Goal: Task Accomplishment & Management: Manage account settings

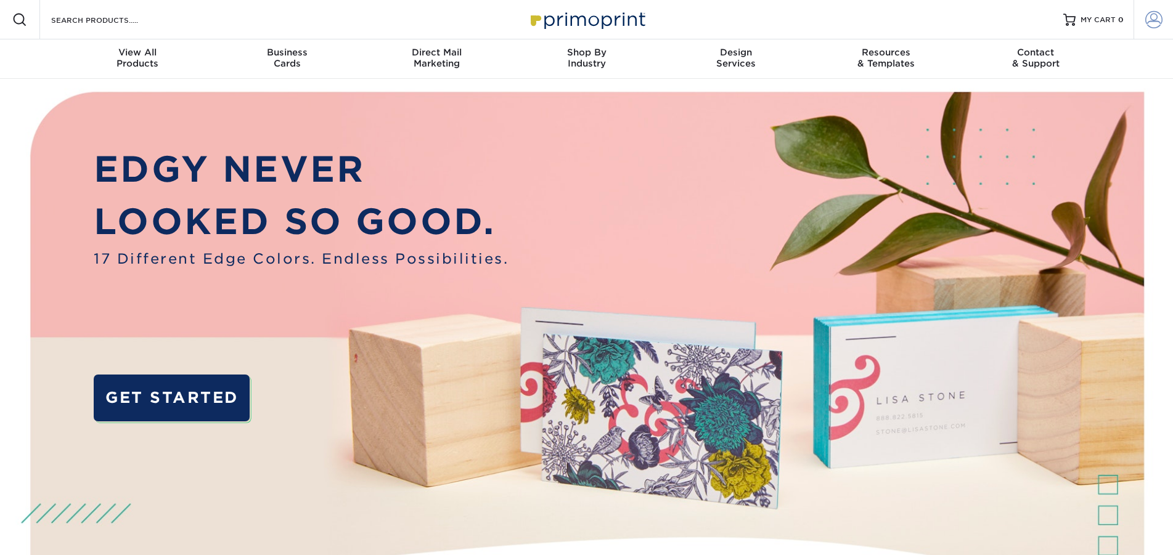
click at [1154, 19] on span at bounding box center [1153, 19] width 17 height 17
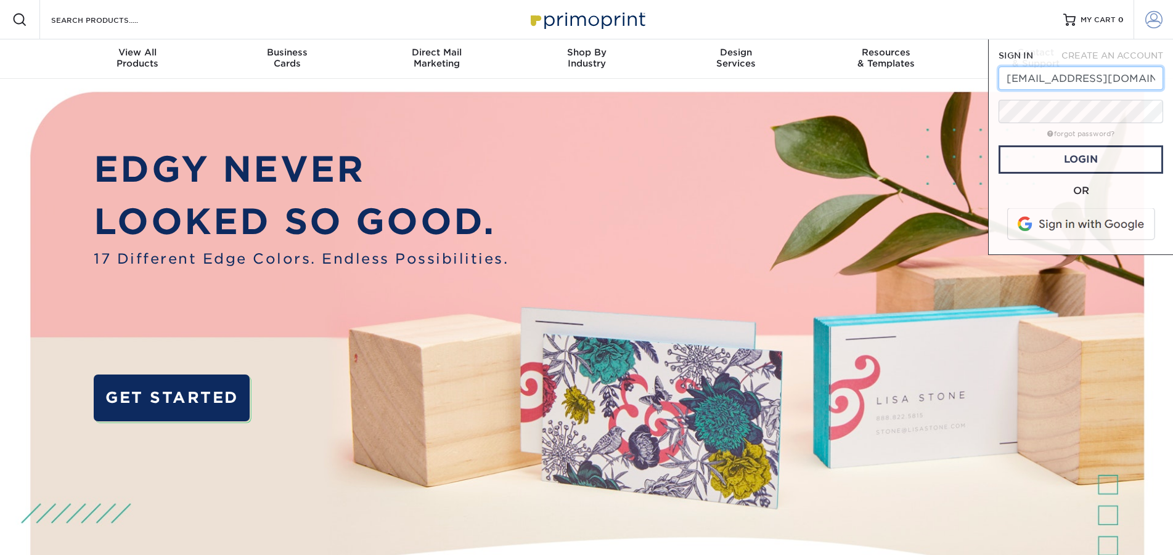
scroll to position [0, 12]
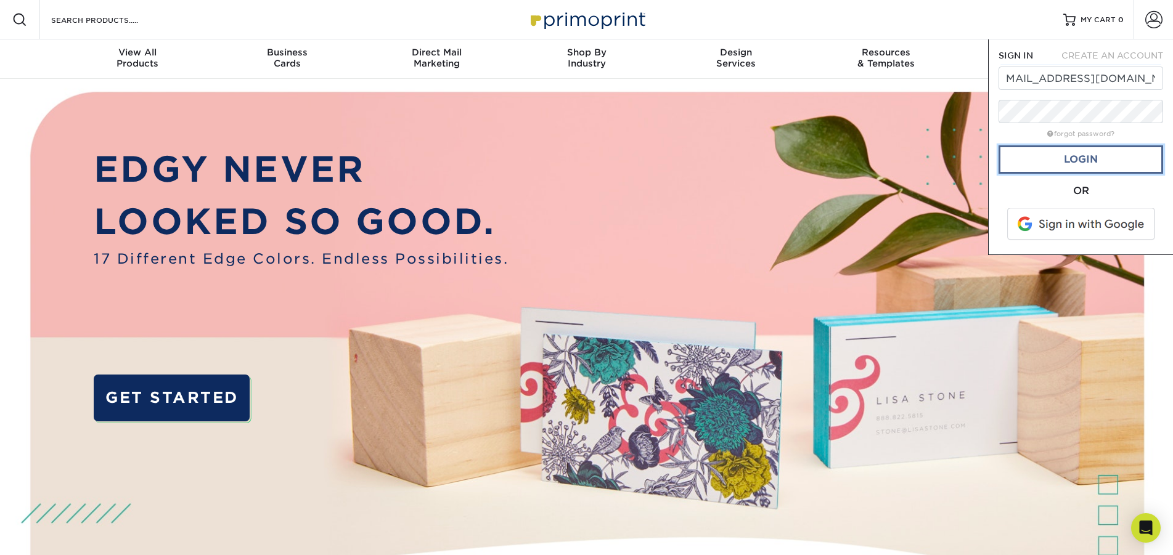
click at [1086, 158] on link "Login" at bounding box center [1081, 159] width 165 height 28
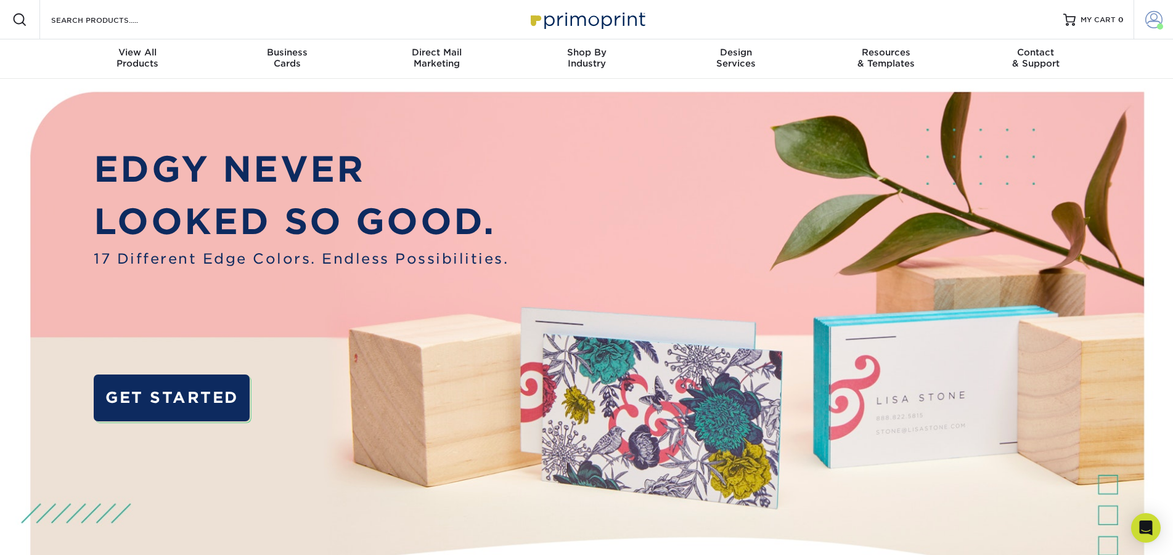
click at [1150, 25] on span at bounding box center [1153, 19] width 17 height 17
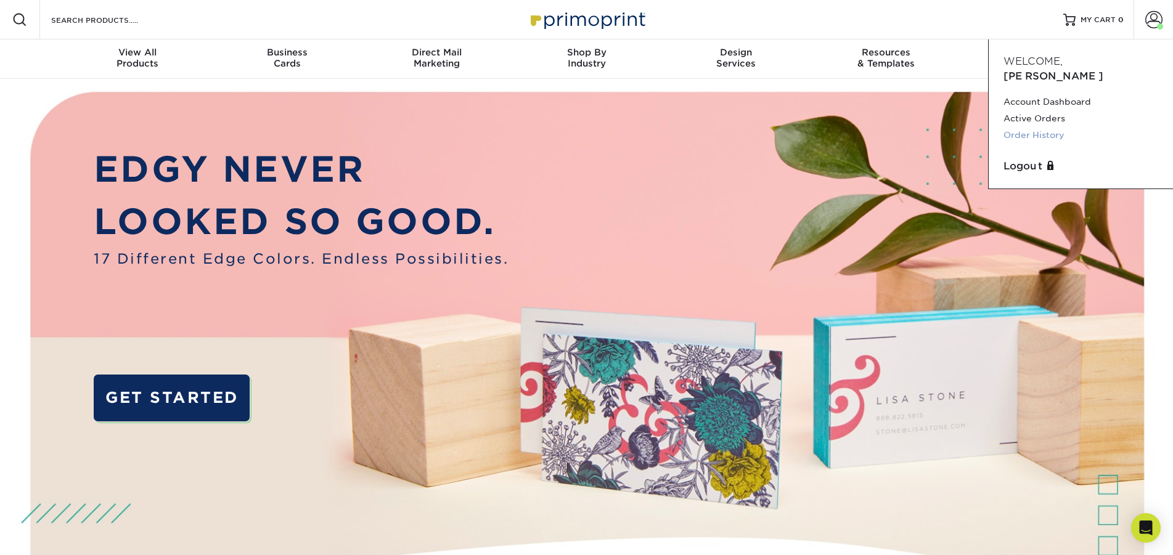
click at [1036, 127] on link "Order History" at bounding box center [1081, 135] width 155 height 17
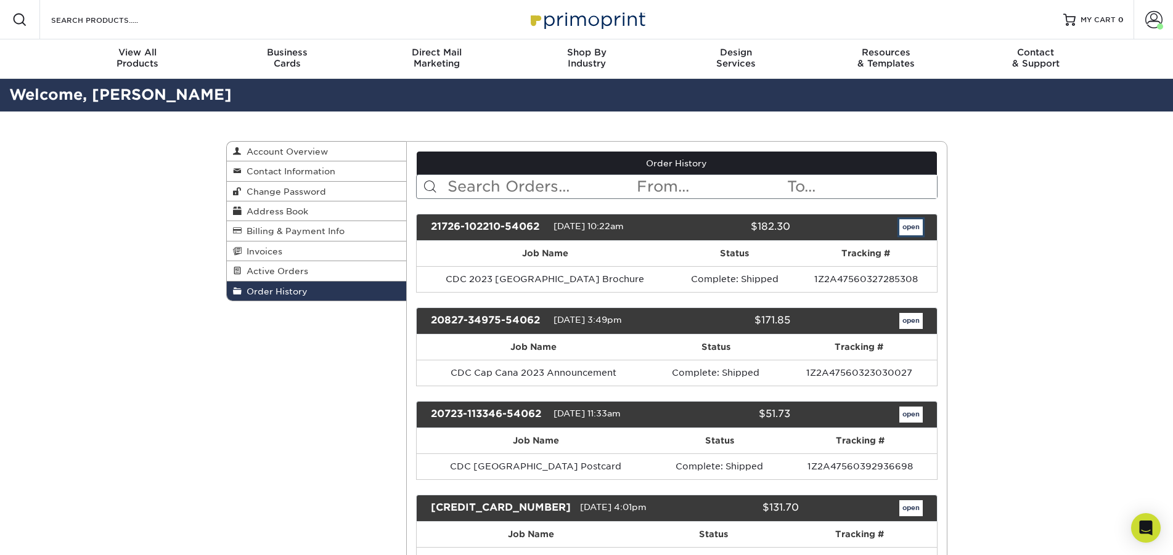
click at [907, 232] on link "open" at bounding box center [910, 227] width 23 height 16
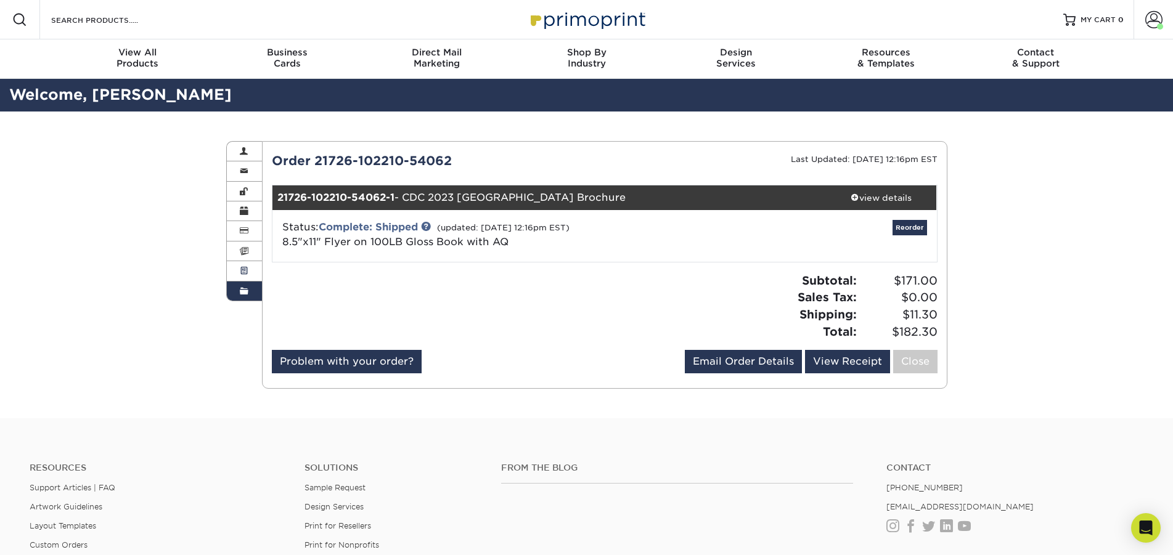
click at [247, 271] on span at bounding box center [244, 271] width 9 height 10
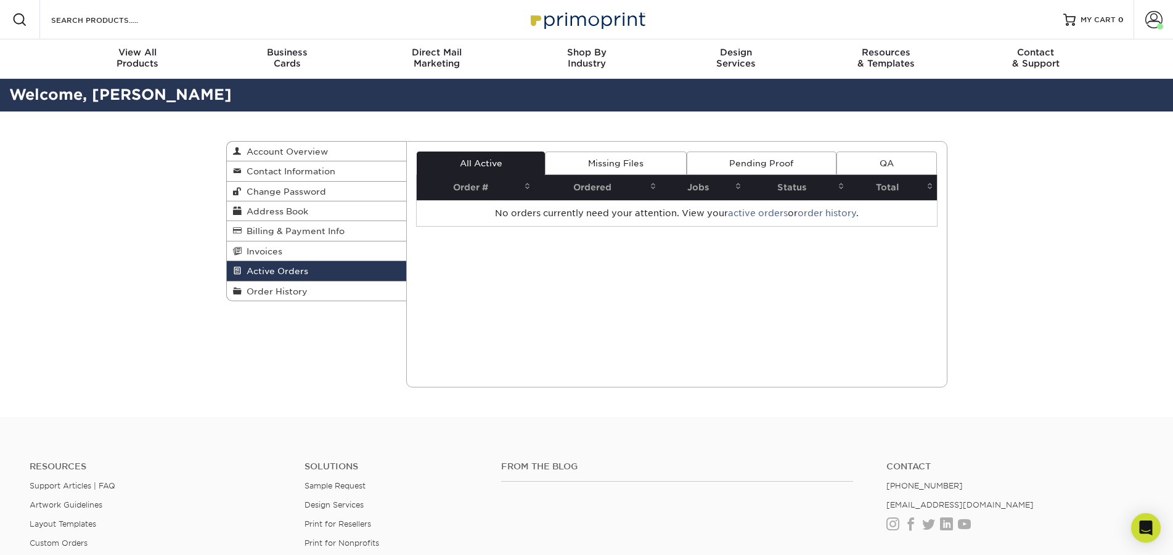
click at [615, 162] on link "Missing Files" at bounding box center [615, 163] width 141 height 23
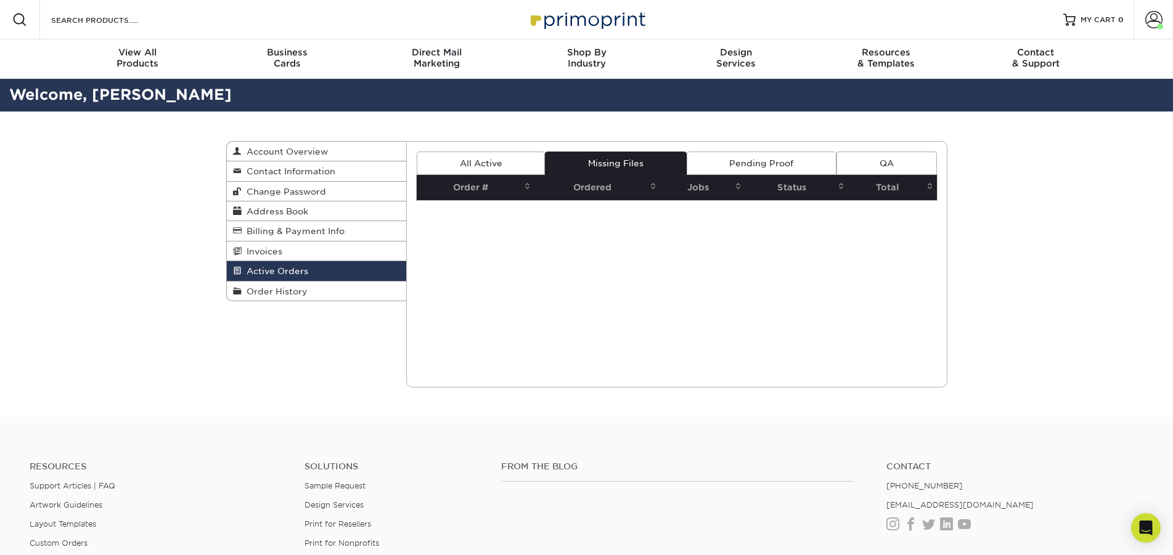
click at [777, 160] on link "Pending Proof" at bounding box center [762, 163] width 150 height 23
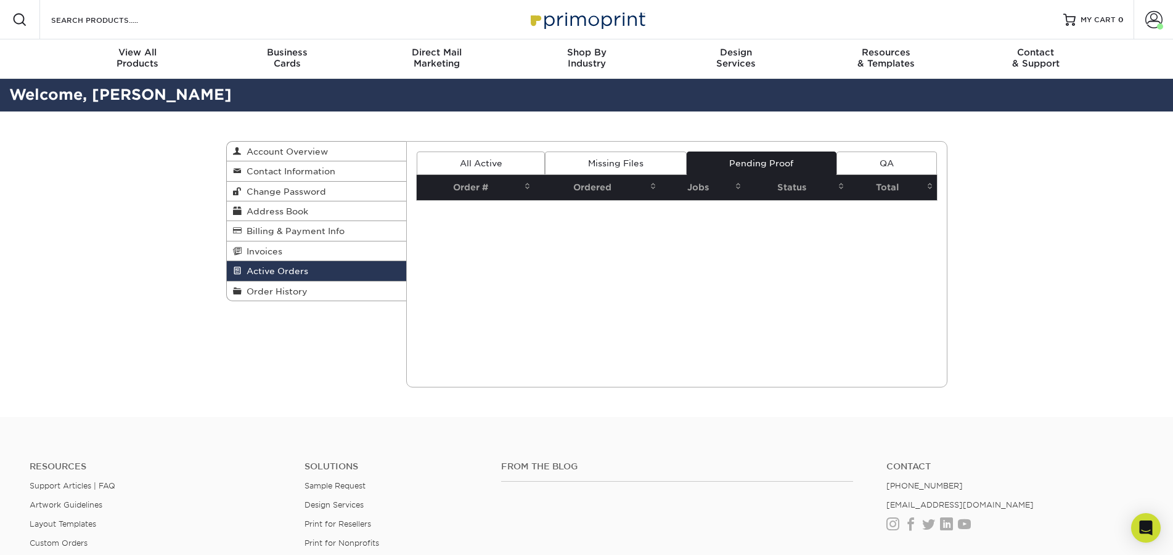
click at [876, 163] on link "QA" at bounding box center [887, 163] width 100 height 23
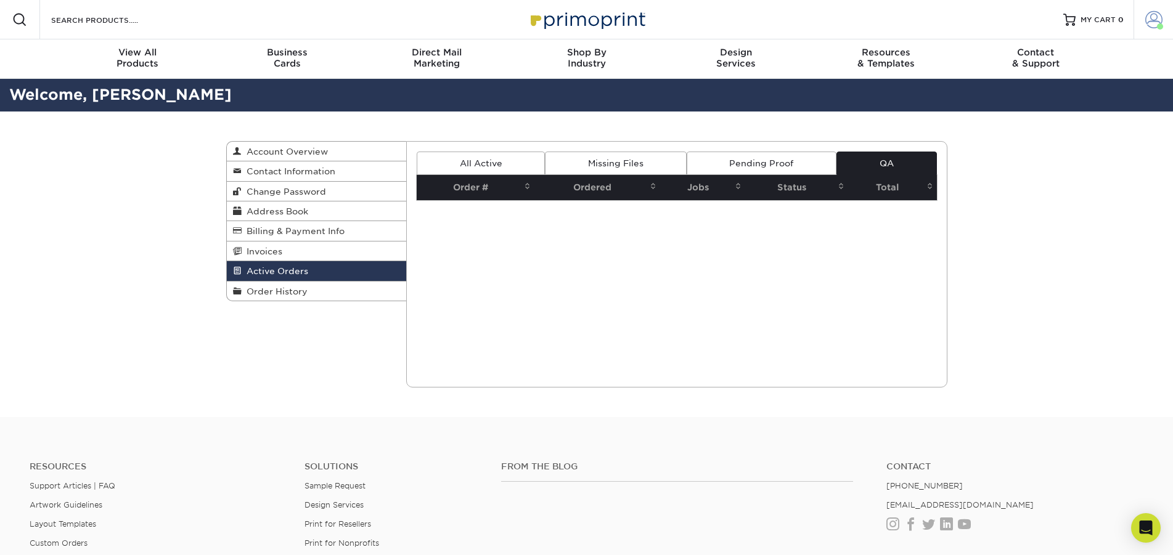
click at [1157, 18] on span at bounding box center [1153, 19] width 17 height 17
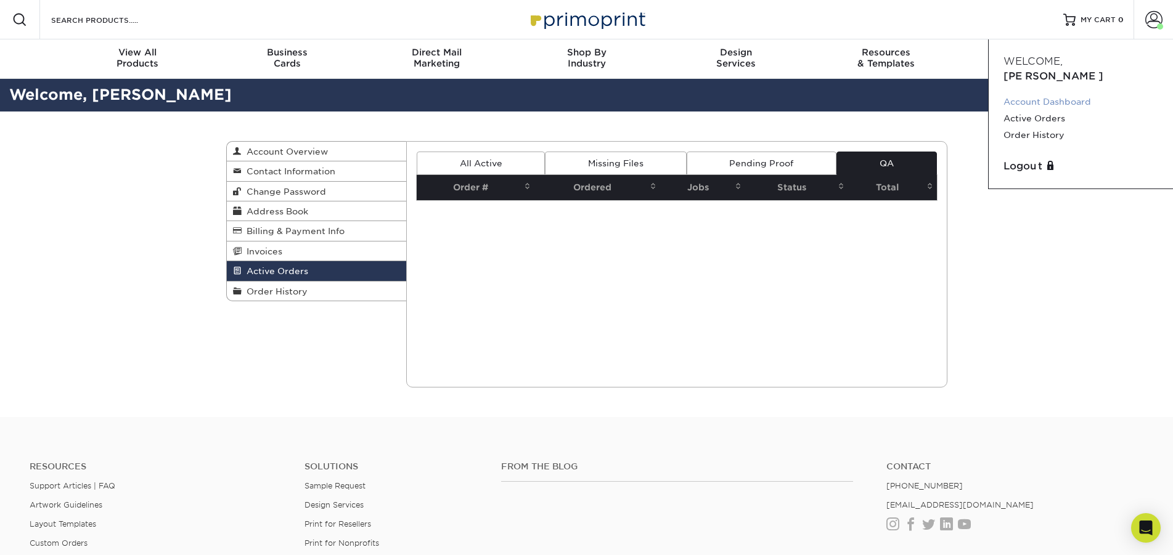
click at [1065, 94] on link "Account Dashboard" at bounding box center [1081, 102] width 155 height 17
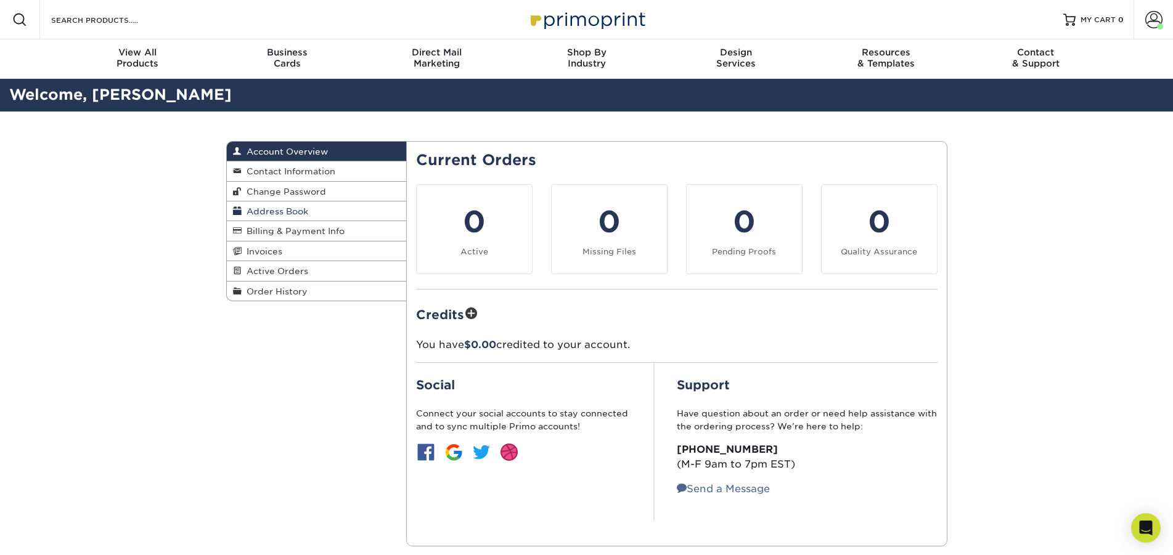
click at [278, 208] on span "Address Book" at bounding box center [275, 212] width 67 height 10
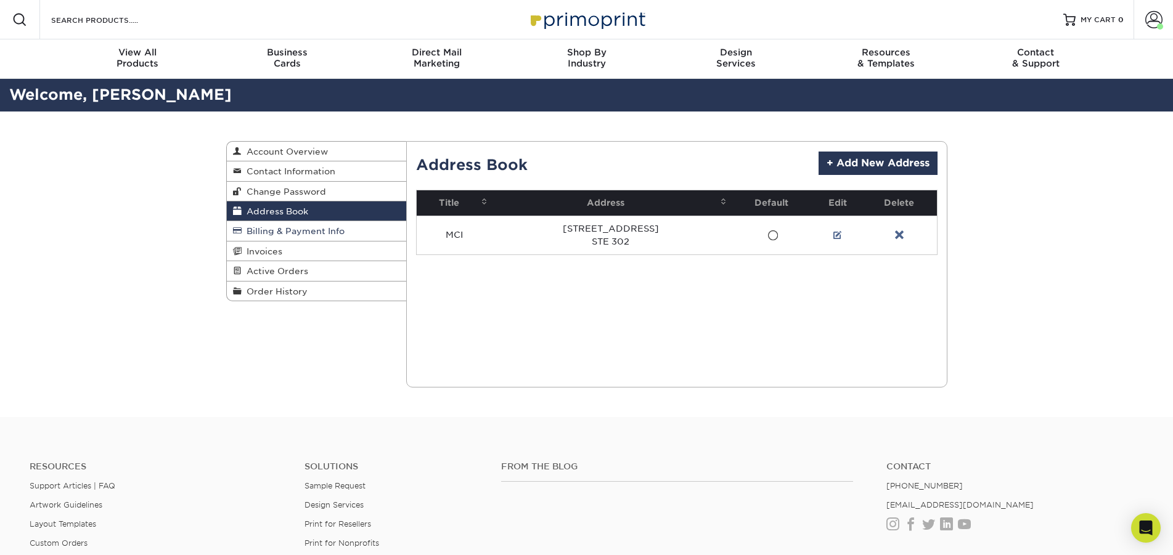
click at [276, 228] on span "Billing & Payment Info" at bounding box center [293, 231] width 103 height 10
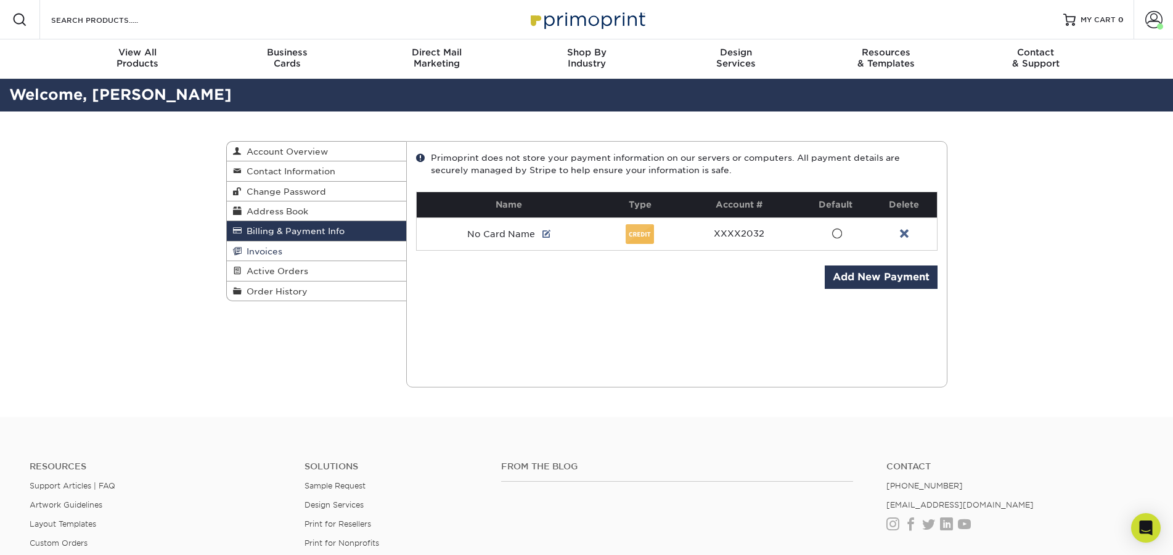
click at [272, 252] on span "Invoices" at bounding box center [262, 252] width 41 height 10
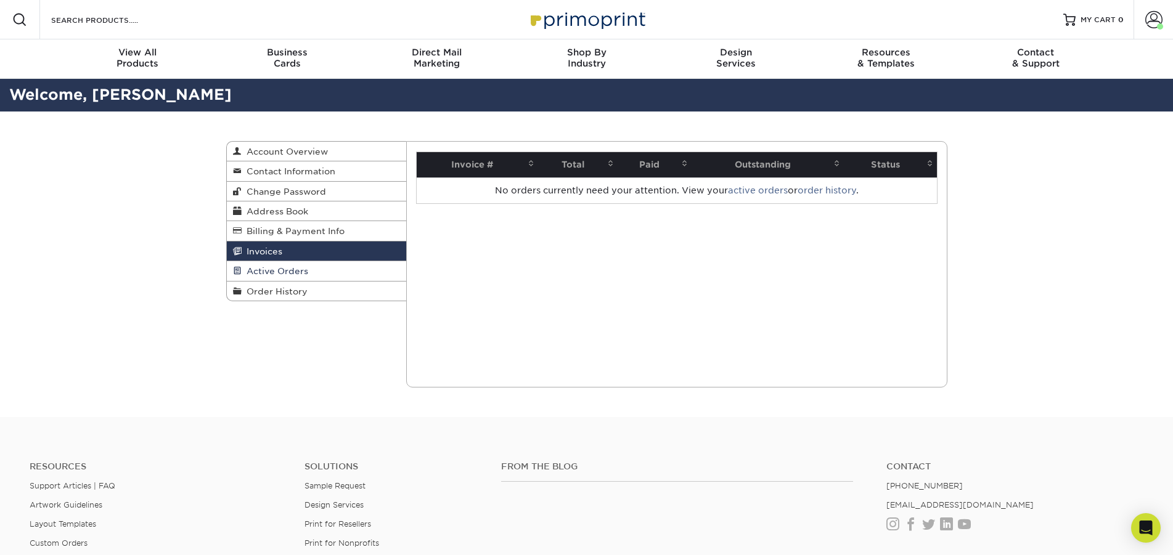
click at [271, 273] on span "Active Orders" at bounding box center [275, 271] width 67 height 10
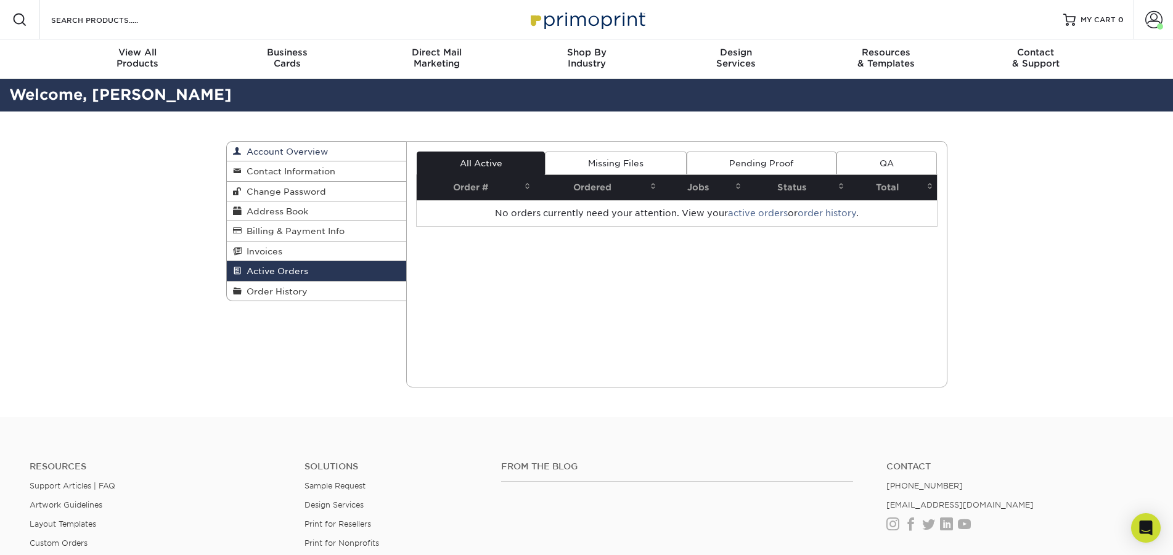
click at [301, 152] on span "Account Overview" at bounding box center [285, 152] width 86 height 10
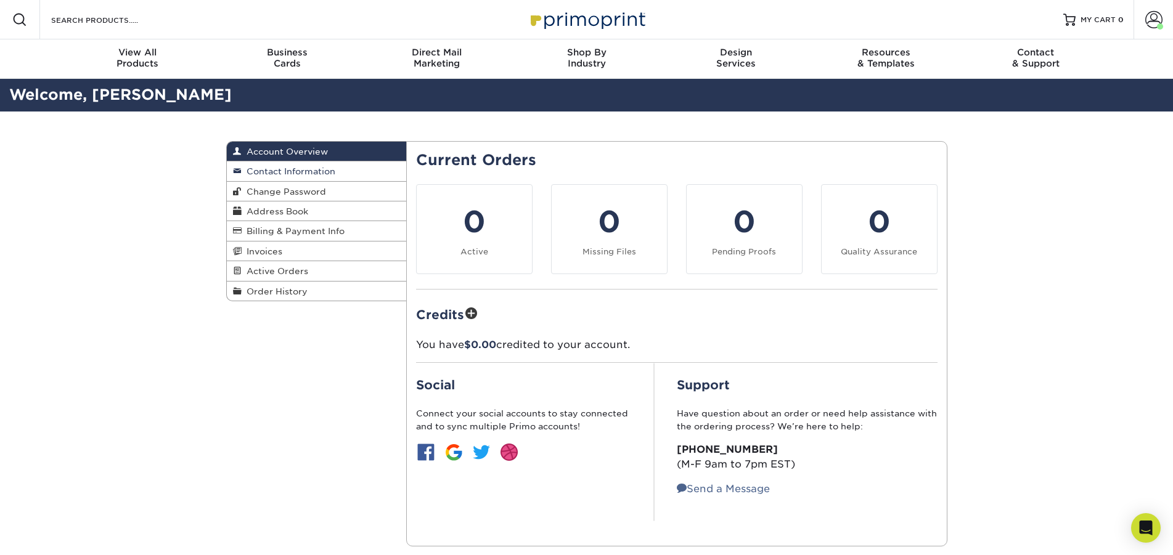
click at [306, 167] on span "Contact Information" at bounding box center [289, 171] width 94 height 10
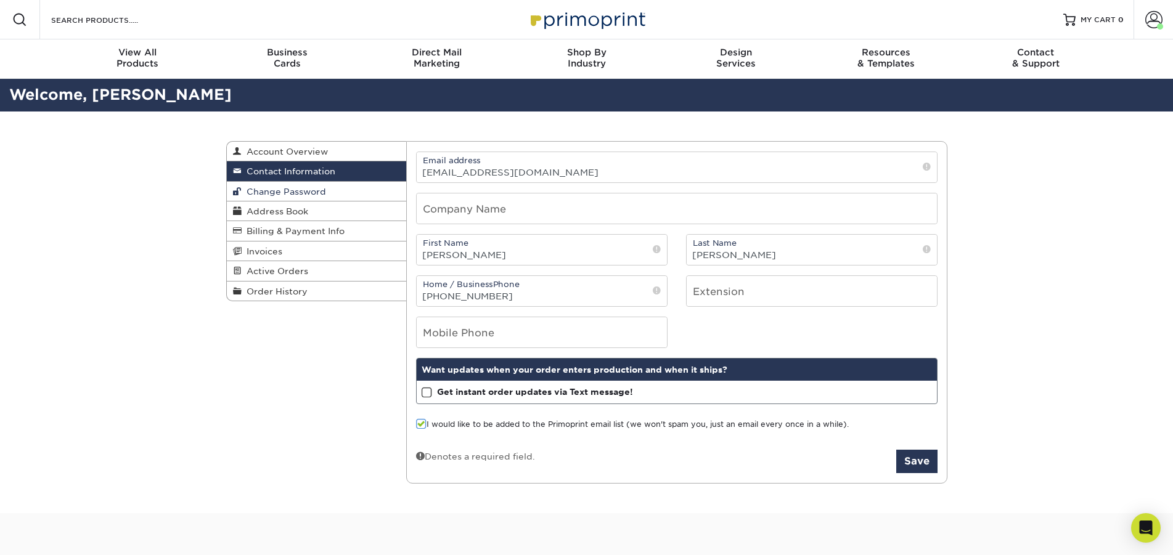
click at [305, 185] on link "Change Password" at bounding box center [317, 192] width 180 height 20
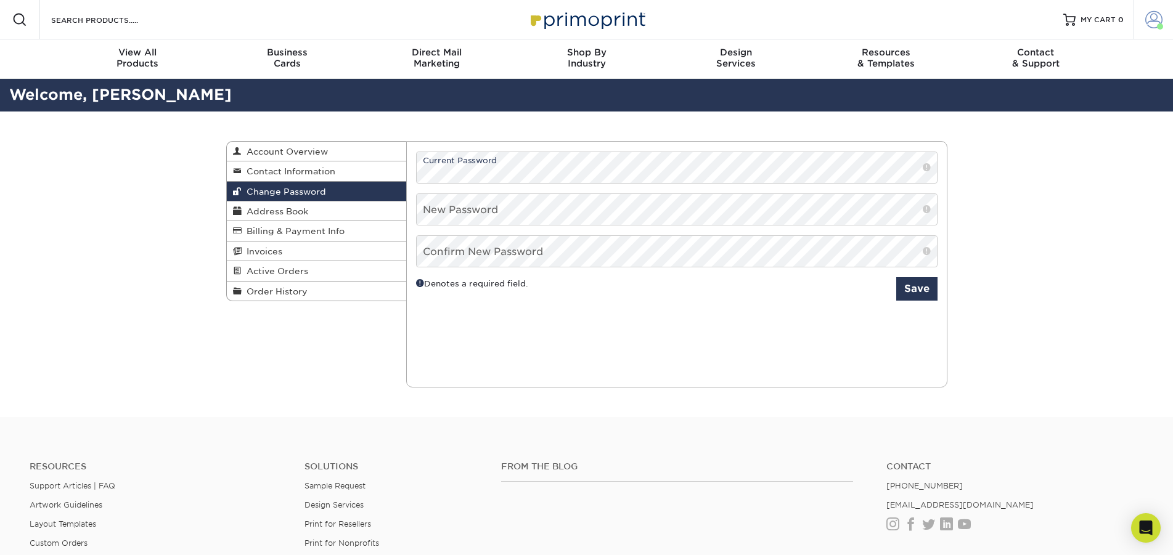
click at [1155, 17] on span at bounding box center [1153, 19] width 17 height 17
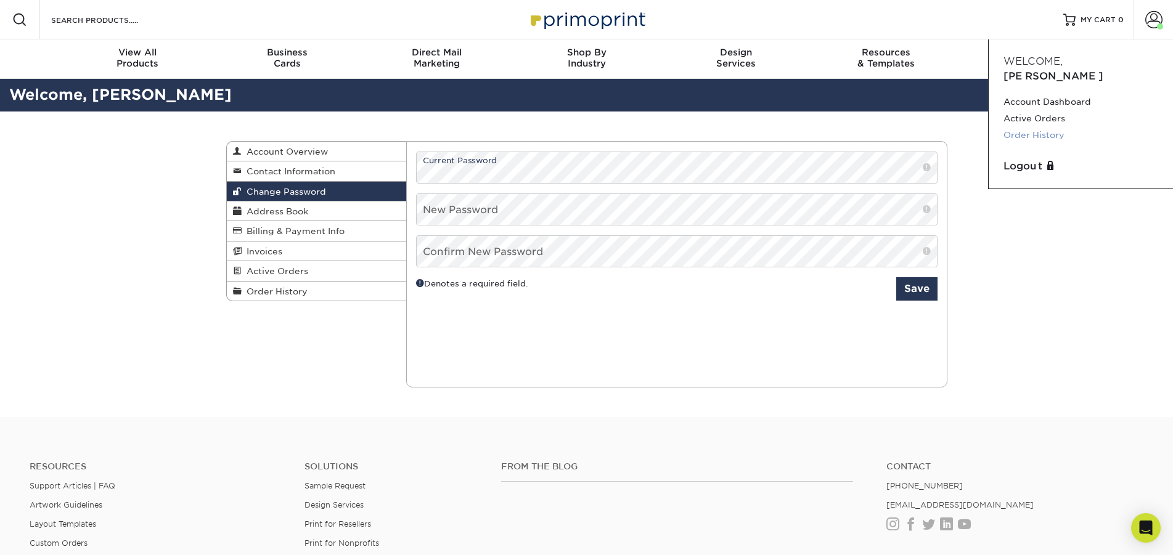
click at [1031, 127] on link "Order History" at bounding box center [1081, 135] width 155 height 17
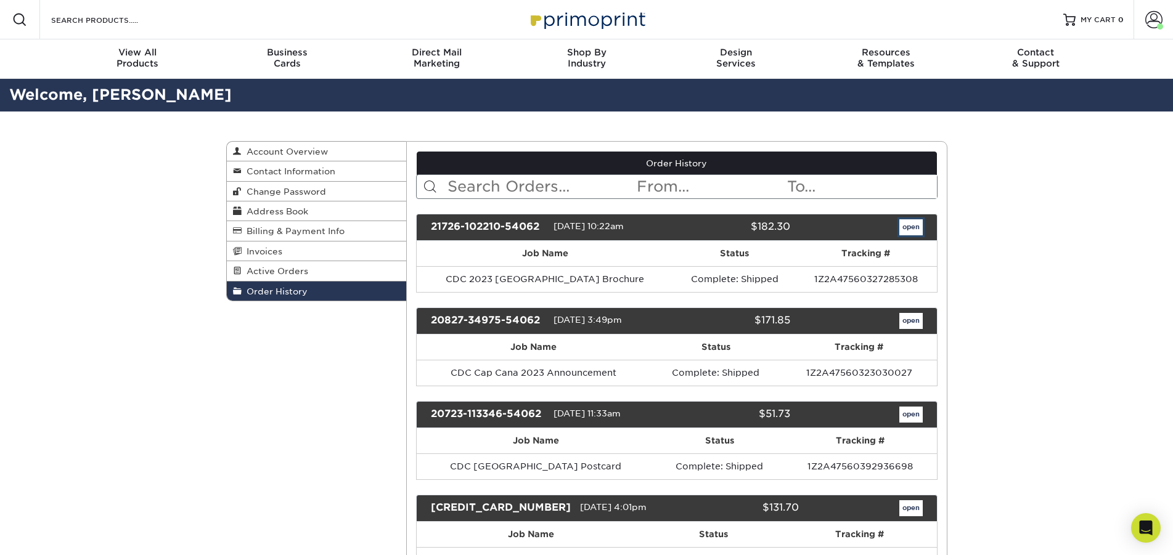
click at [906, 225] on link "open" at bounding box center [910, 227] width 23 height 16
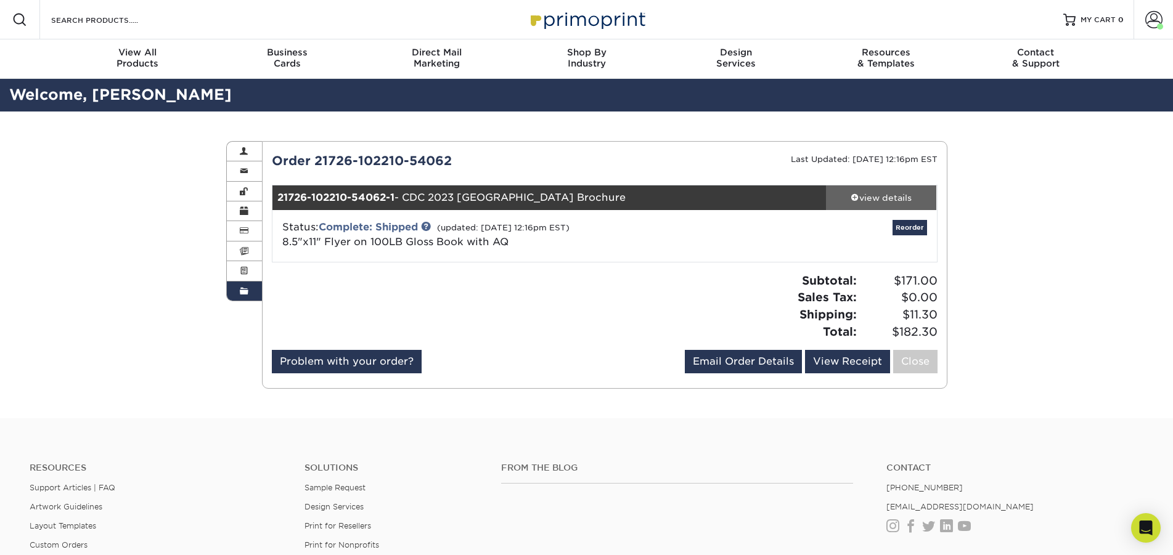
click at [883, 199] on div "view details" at bounding box center [881, 198] width 111 height 12
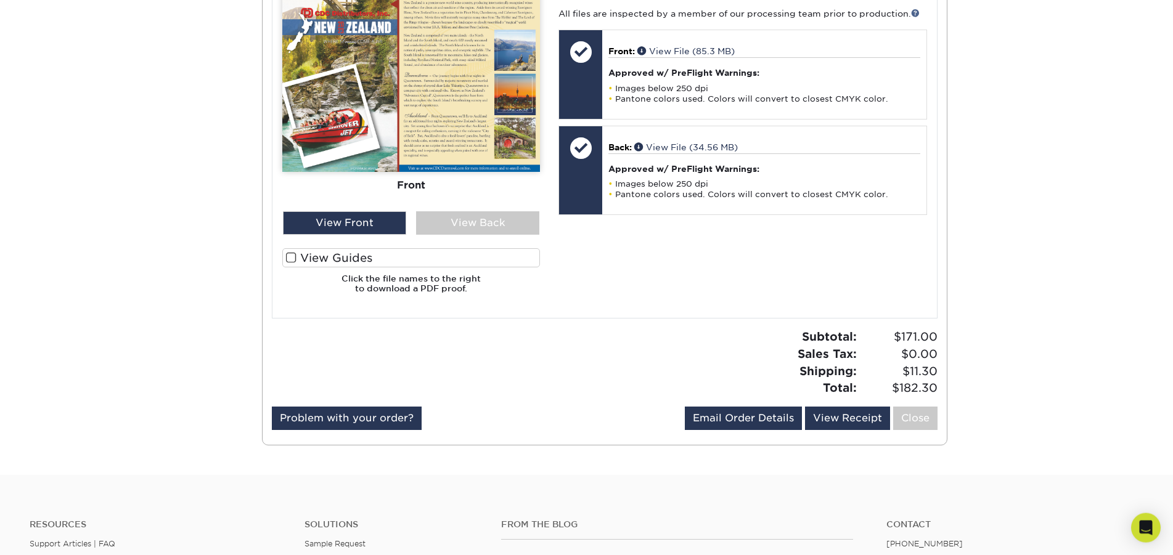
scroll to position [503, 0]
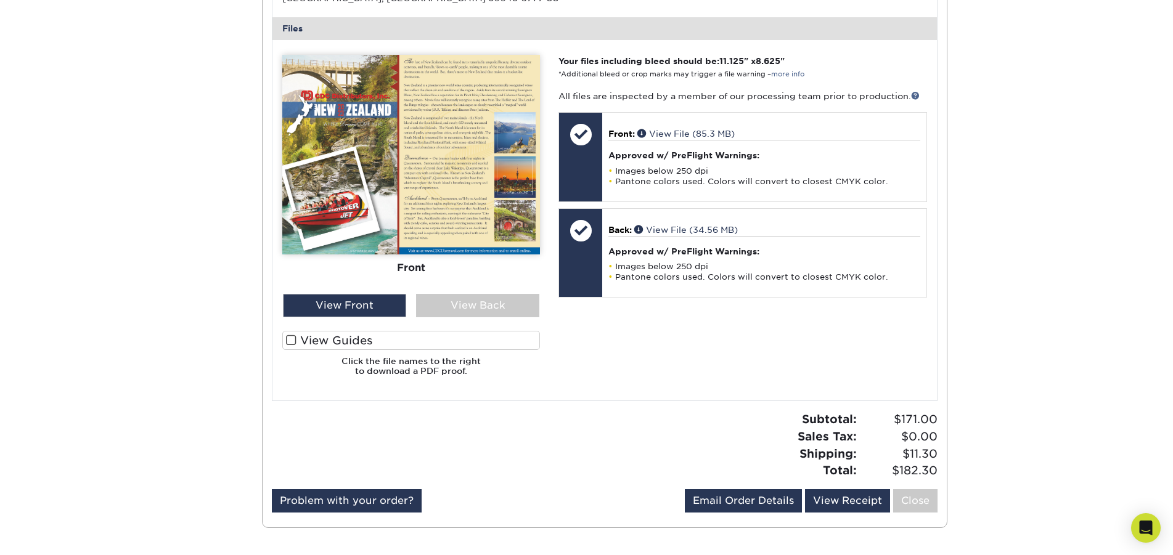
click at [292, 343] on span at bounding box center [291, 341] width 10 height 12
click at [0, 0] on input "View Guides" at bounding box center [0, 0] width 0 height 0
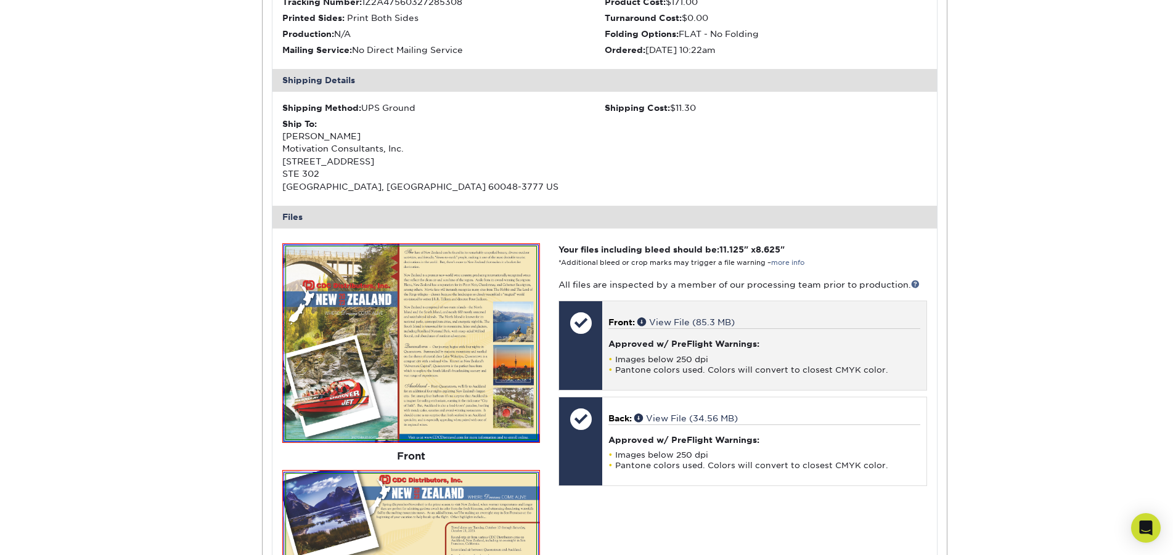
scroll to position [126, 0]
